Goal: Transaction & Acquisition: Purchase product/service

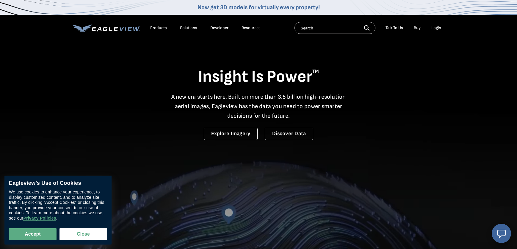
click at [437, 28] on div "Login" at bounding box center [436, 27] width 10 height 5
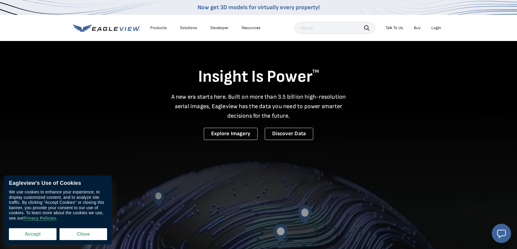
click at [43, 239] on button "Accept" at bounding box center [33, 234] width 48 height 12
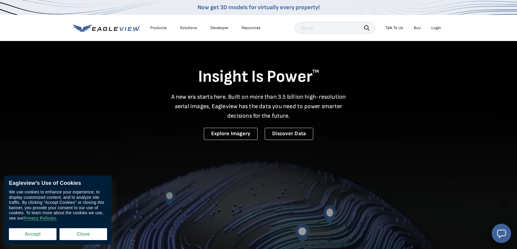
checkbox input "true"
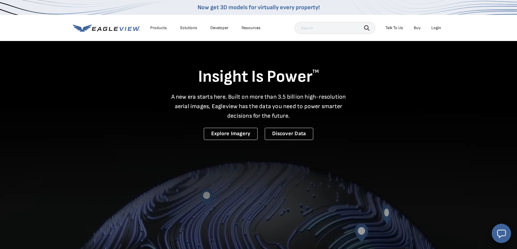
click at [435, 29] on div "Login" at bounding box center [436, 27] width 10 height 5
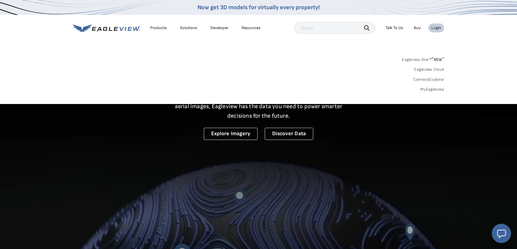
click at [427, 88] on link "MyEagleview" at bounding box center [432, 89] width 24 height 5
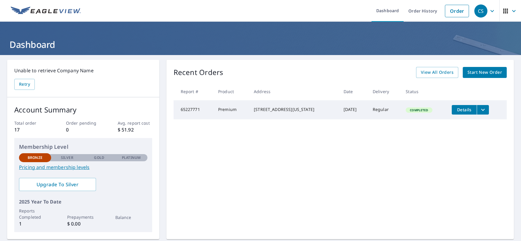
scroll to position [46, 0]
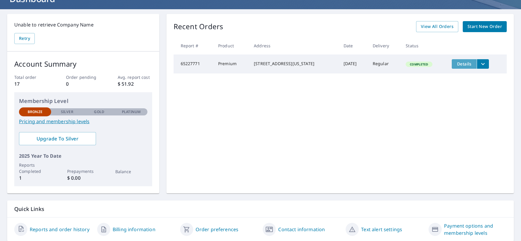
click at [460, 63] on span "Details" at bounding box center [464, 64] width 18 height 6
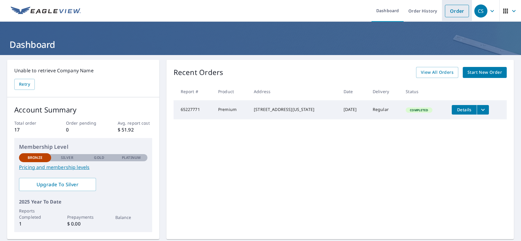
click at [449, 12] on link "Order" at bounding box center [457, 11] width 24 height 12
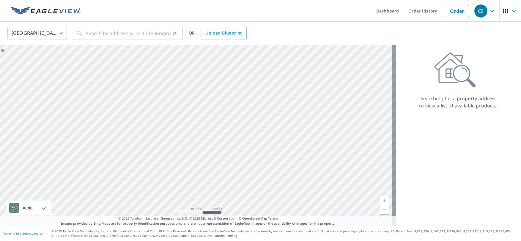
click at [85, 34] on div "​" at bounding box center [128, 33] width 110 height 13
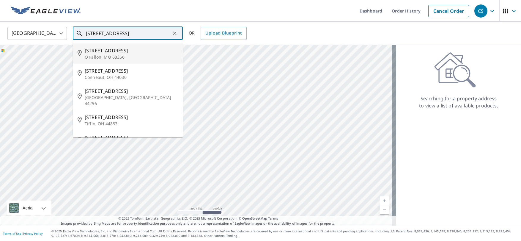
click at [115, 53] on span "[STREET_ADDRESS]" at bounding box center [131, 50] width 93 height 7
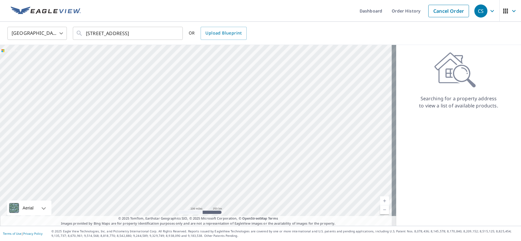
type input "[STREET_ADDRESS][PERSON_NAME]"
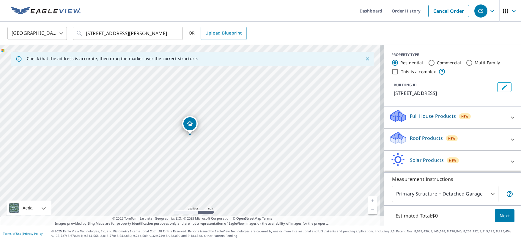
scroll to position [22, 0]
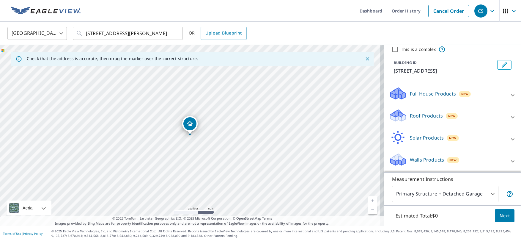
click at [449, 98] on div "Full House Products New" at bounding box center [447, 94] width 117 height 17
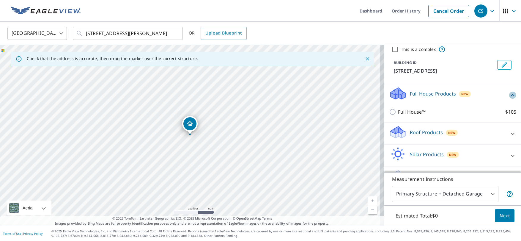
click at [509, 97] on icon at bounding box center [512, 95] width 7 height 7
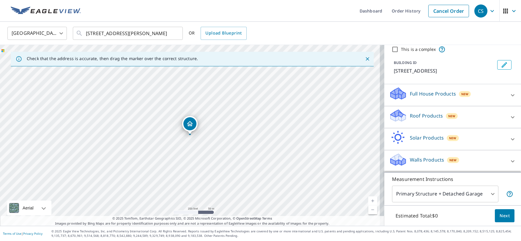
click at [509, 161] on icon at bounding box center [512, 161] width 7 height 7
click at [511, 161] on icon at bounding box center [513, 161] width 4 height 2
click at [478, 156] on div "Walls Products New" at bounding box center [447, 160] width 117 height 17
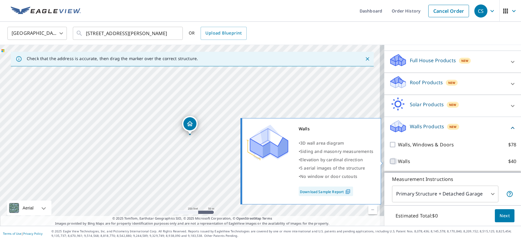
click at [389, 162] on input "Walls $40" at bounding box center [393, 161] width 9 height 7
checkbox input "true"
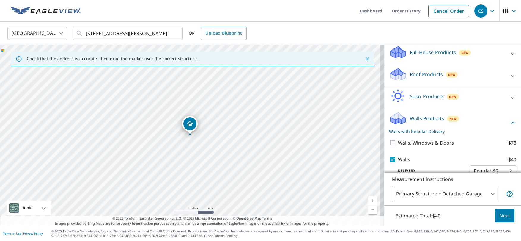
scroll to position [74, 0]
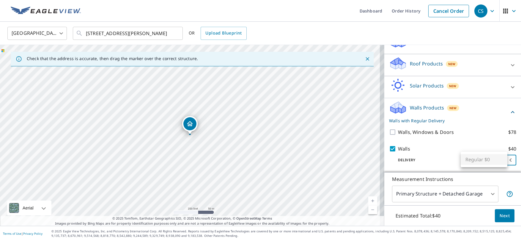
click at [497, 162] on body "CS CS Dashboard Order History Cancel Order CS [GEOGRAPHIC_DATA] [GEOGRAPHIC_DAT…" at bounding box center [260, 120] width 521 height 241
click at [423, 157] on div at bounding box center [260, 120] width 521 height 241
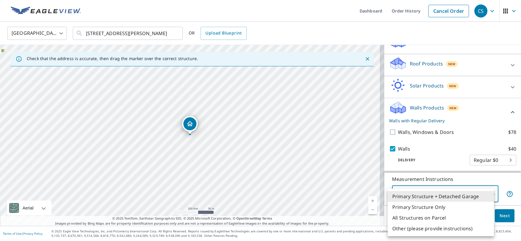
click at [488, 193] on body "CS CS Dashboard Order History Cancel Order CS [GEOGRAPHIC_DATA] [GEOGRAPHIC_DAT…" at bounding box center [260, 120] width 521 height 241
click at [320, 173] on div at bounding box center [260, 120] width 521 height 241
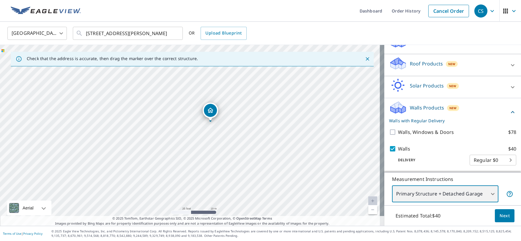
drag, startPoint x: 142, startPoint y: 104, endPoint x: 319, endPoint y: 170, distance: 189.0
click at [319, 170] on div "[STREET_ADDRESS][PERSON_NAME]" at bounding box center [192, 135] width 384 height 181
click at [490, 193] on body "CS CS Dashboard Order History Cancel Order CS [GEOGRAPHIC_DATA] [GEOGRAPHIC_DAT…" at bounding box center [260, 120] width 521 height 241
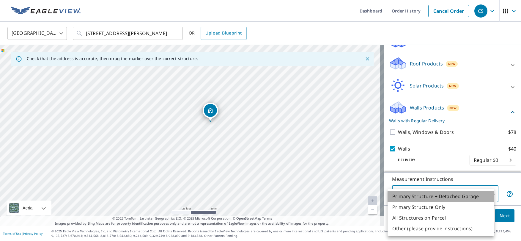
click at [475, 195] on li "Primary Structure + Detached Garage" at bounding box center [441, 196] width 106 height 11
click at [475, 195] on body "CS CS Dashboard Order History Cancel Order CS [GEOGRAPHIC_DATA] [GEOGRAPHIC_DAT…" at bounding box center [260, 120] width 521 height 241
click at [459, 206] on li "Primary Structure Only" at bounding box center [441, 207] width 106 height 11
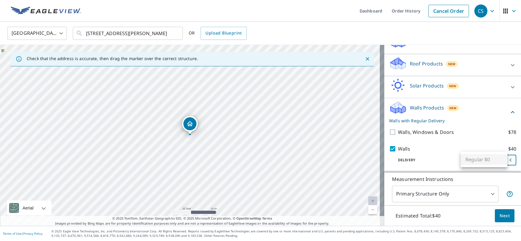
click at [503, 160] on body "CS CS Dashboard Order History Cancel Order CS [GEOGRAPHIC_DATA] [GEOGRAPHIC_DAT…" at bounding box center [260, 120] width 521 height 241
click at [435, 192] on div at bounding box center [260, 120] width 521 height 241
click at [436, 192] on body "CS CS Dashboard Order History Cancel Order CS [GEOGRAPHIC_DATA] [GEOGRAPHIC_DAT…" at bounding box center [260, 120] width 521 height 241
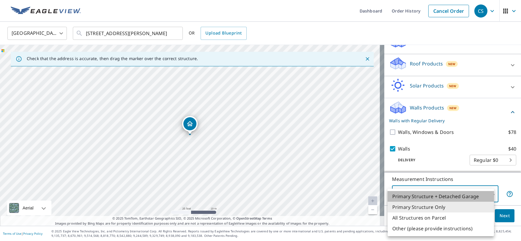
click at [437, 194] on li "Primary Structure + Detached Garage" at bounding box center [441, 196] width 106 height 11
type input "1"
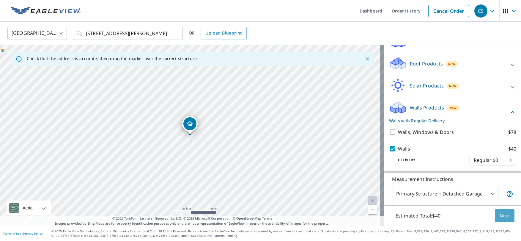
click at [500, 218] on span "Next" at bounding box center [505, 215] width 10 height 7
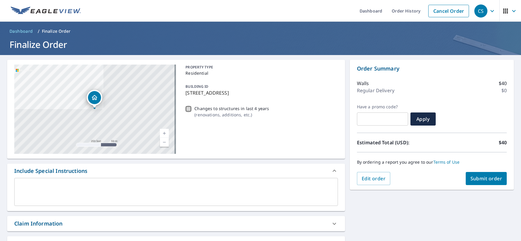
click at [189, 109] on input "Changes to structures in last 4 years ( renovations, additions, etc. )" at bounding box center [188, 108] width 7 height 7
checkbox input "false"
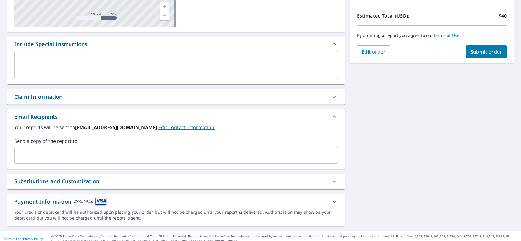
scroll to position [132, 0]
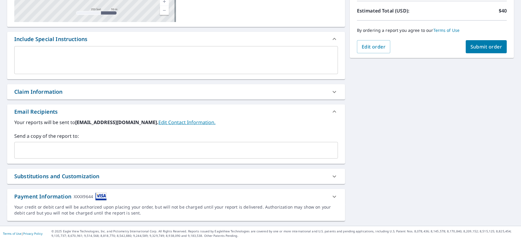
click at [492, 45] on span "Submit order" at bounding box center [486, 46] width 32 height 7
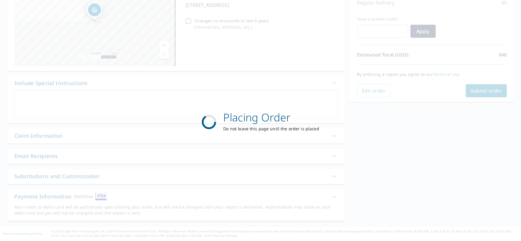
scroll to position [88, 0]
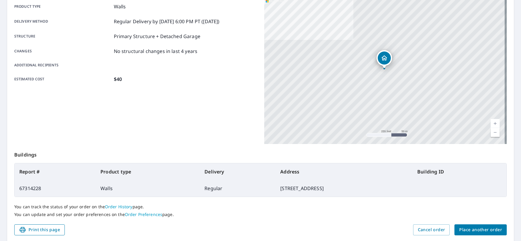
click at [43, 231] on span "Print this page" at bounding box center [39, 229] width 41 height 7
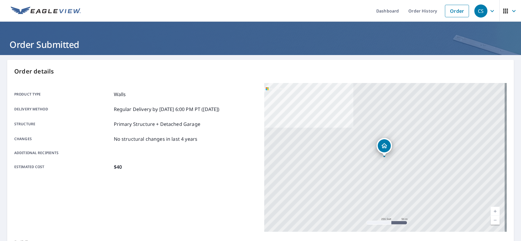
scroll to position [109, 0]
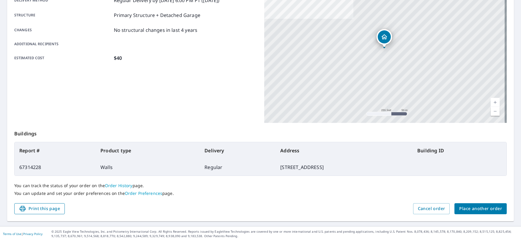
click at [40, 207] on span "Print this page" at bounding box center [39, 208] width 41 height 7
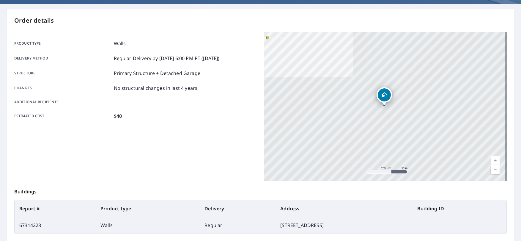
scroll to position [0, 0]
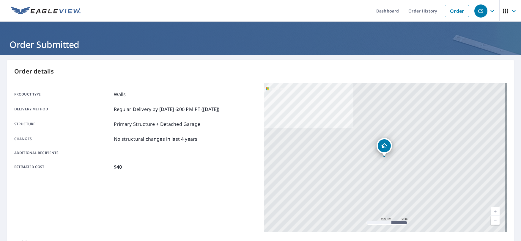
click at [490, 11] on icon "button" at bounding box center [492, 11] width 4 height 2
click at [490, 12] on icon "button" at bounding box center [492, 11] width 4 height 2
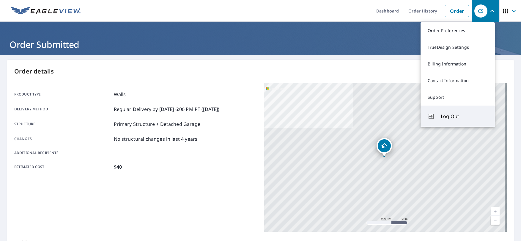
click at [449, 114] on span "Log Out" at bounding box center [464, 116] width 47 height 7
